Goal: Task Accomplishment & Management: Use online tool/utility

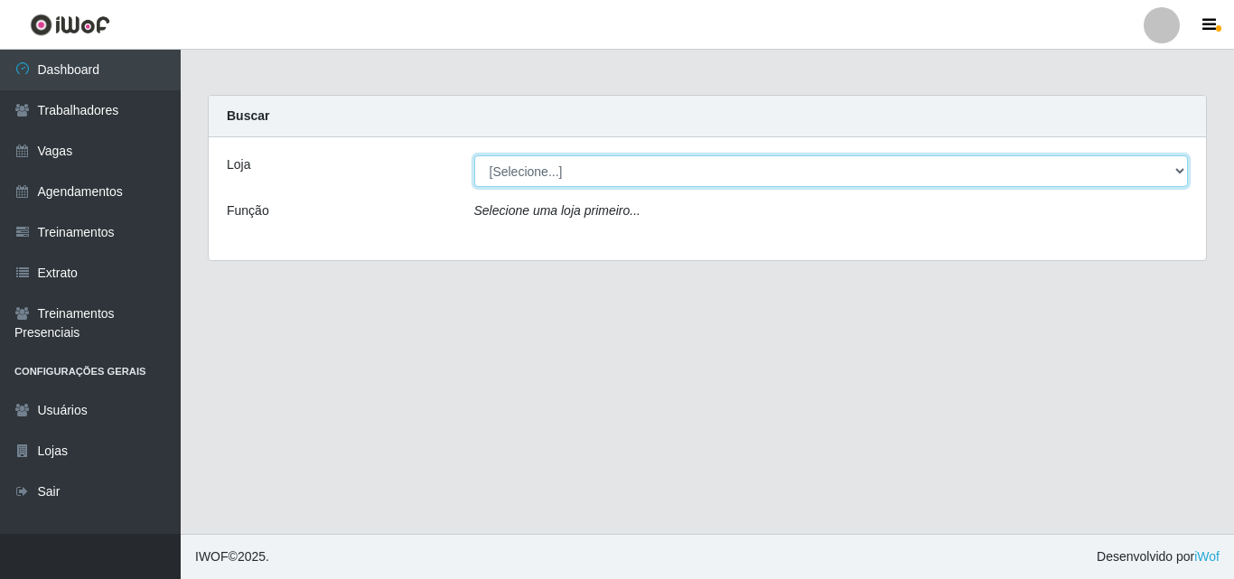
click at [1183, 172] on select "[Selecione...] Castelinho Supermercado" at bounding box center [831, 171] width 714 height 32
select select "377"
click at [474, 155] on select "[Selecione...] Castelinho Supermercado" at bounding box center [831, 171] width 714 height 32
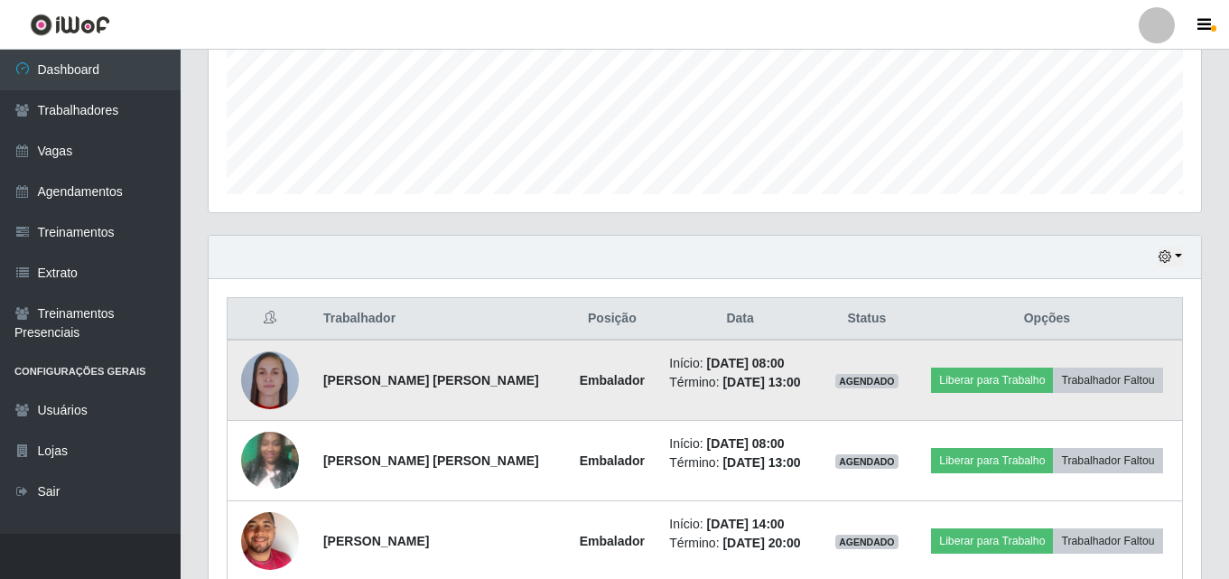
scroll to position [621, 0]
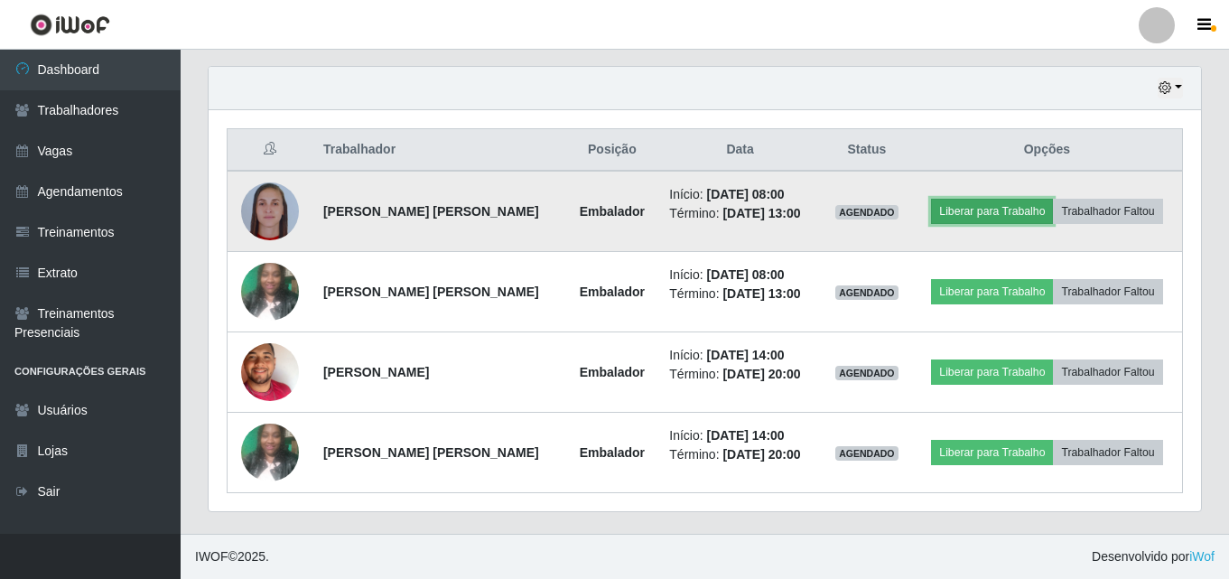
click at [963, 210] on button "Liberar para Trabalho" at bounding box center [992, 211] width 122 height 25
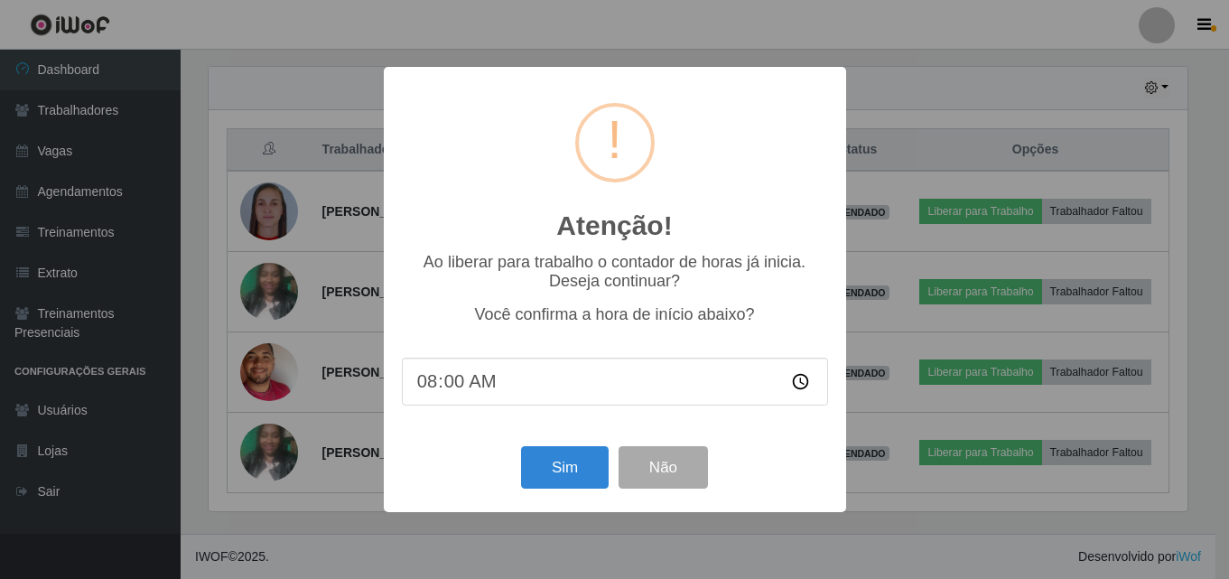
scroll to position [375, 984]
click at [579, 471] on button "Sim" at bounding box center [567, 467] width 88 height 42
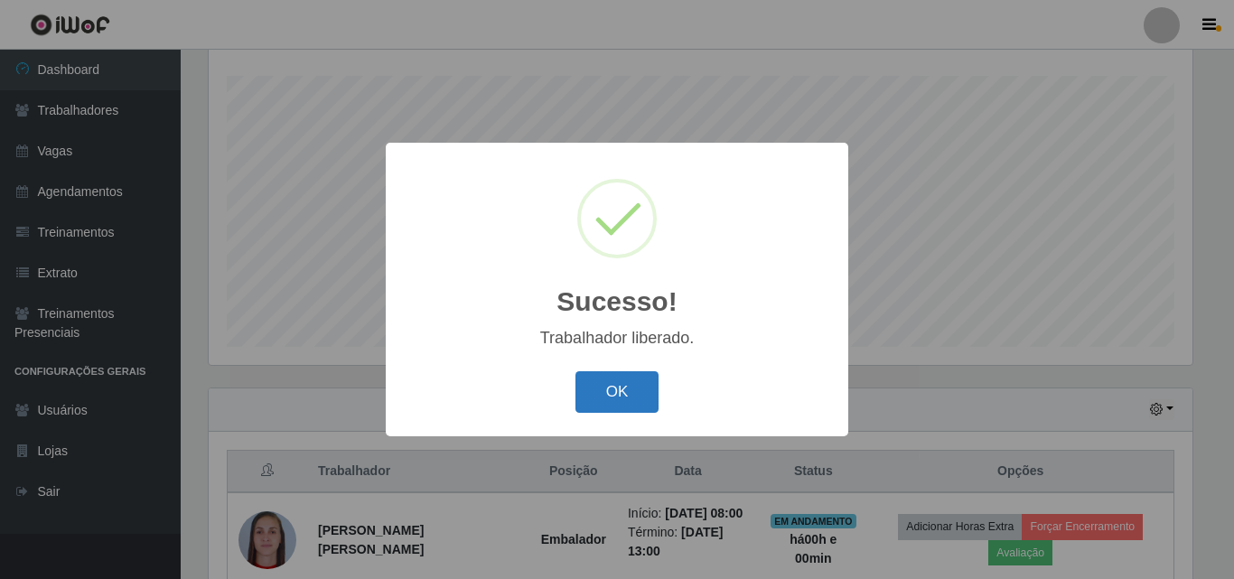
click at [609, 391] on button "OK" at bounding box center [617, 392] width 84 height 42
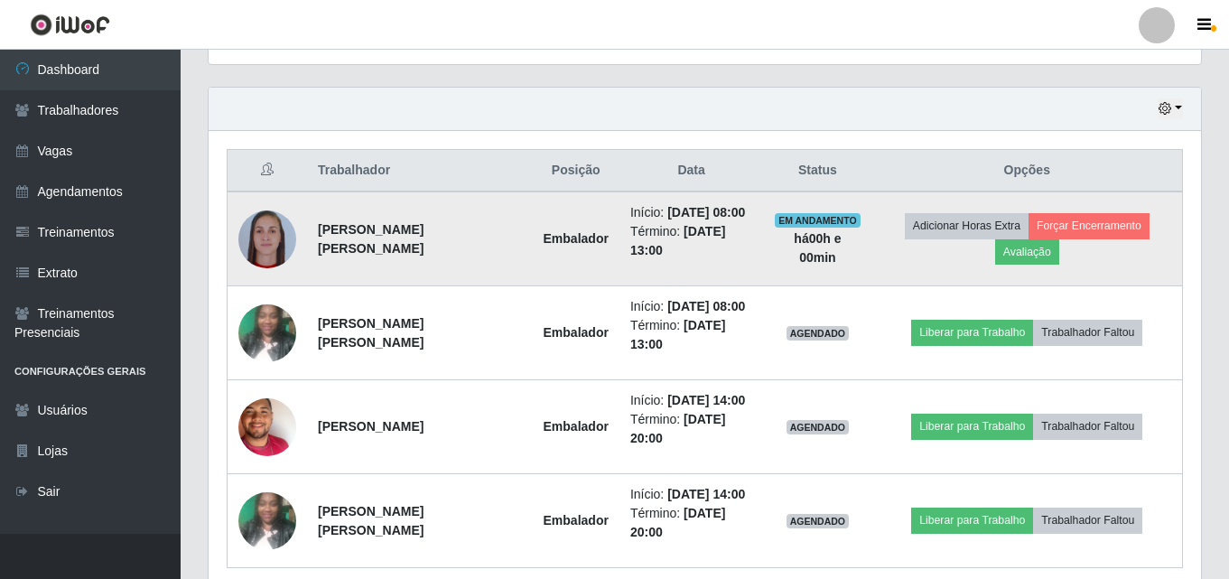
scroll to position [660, 0]
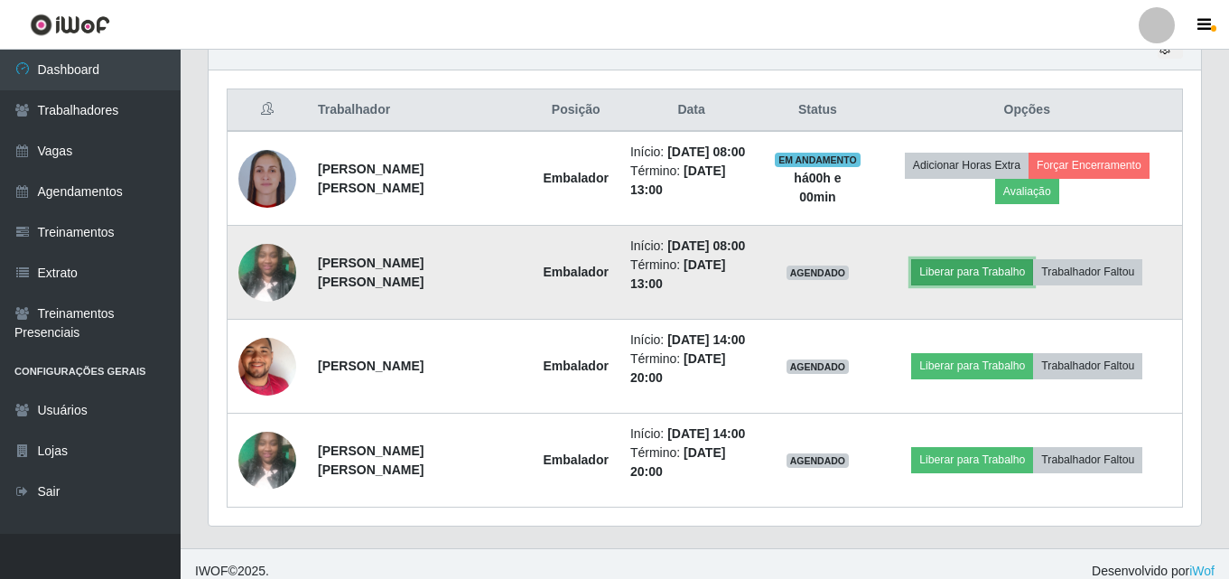
click at [961, 272] on button "Liberar para Trabalho" at bounding box center [972, 271] width 122 height 25
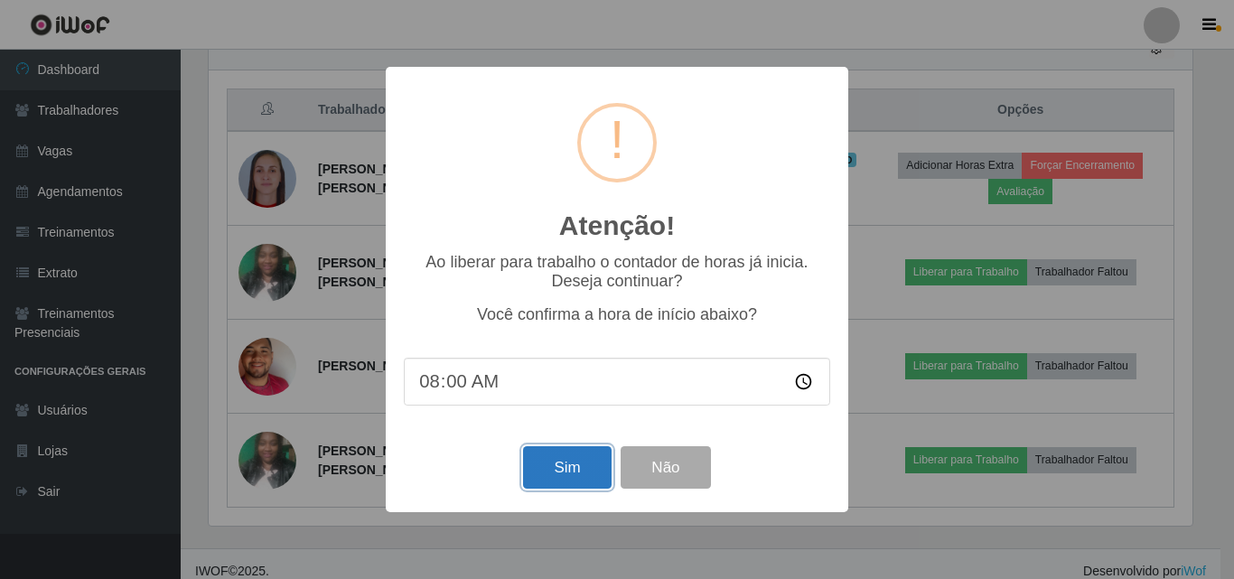
click at [564, 463] on button "Sim" at bounding box center [567, 467] width 88 height 42
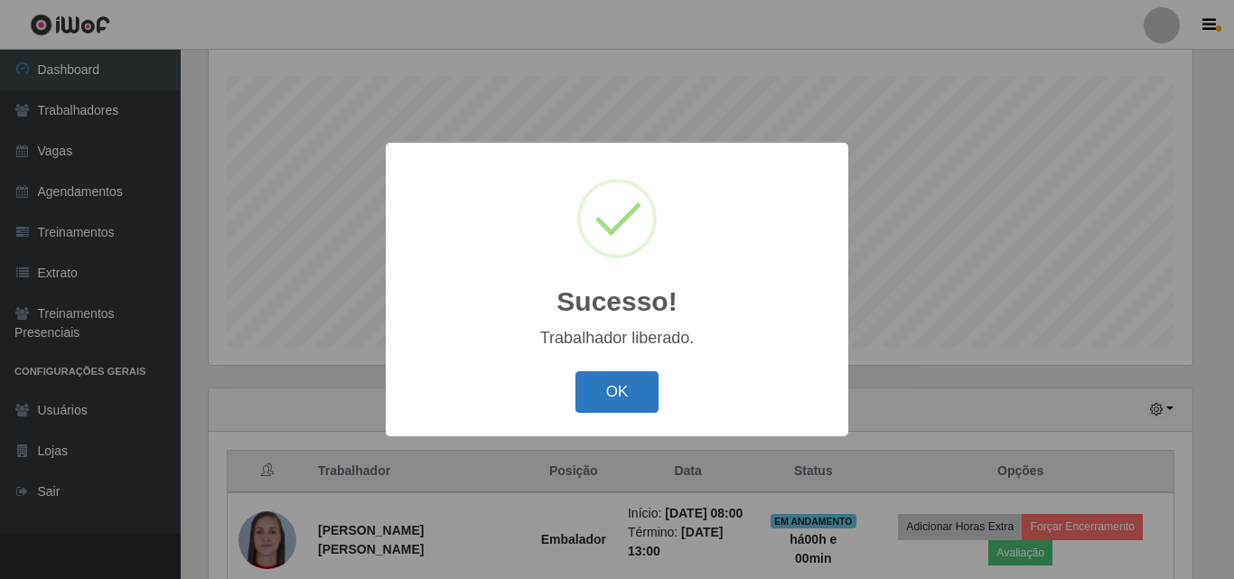
click at [613, 388] on button "OK" at bounding box center [617, 392] width 84 height 42
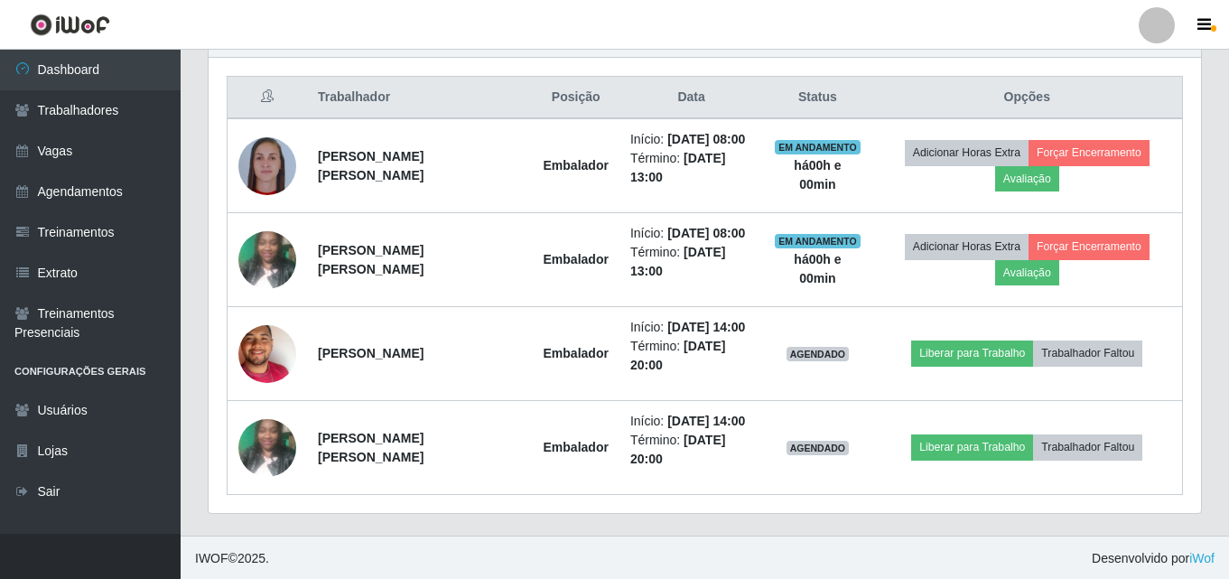
scroll to position [675, 0]
